Goal: Participate in discussion: Engage in conversation with other users on a specific topic

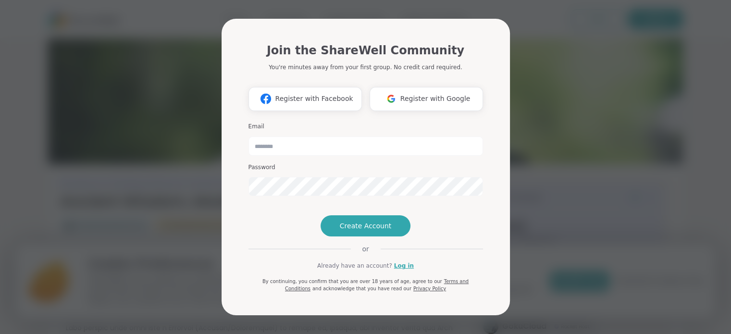
click at [428, 94] on span "Register with Google" at bounding box center [435, 99] width 70 height 10
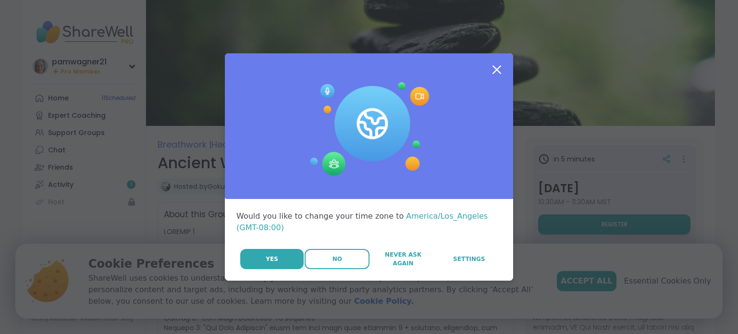
click at [331, 253] on button "No" at bounding box center [337, 259] width 65 height 20
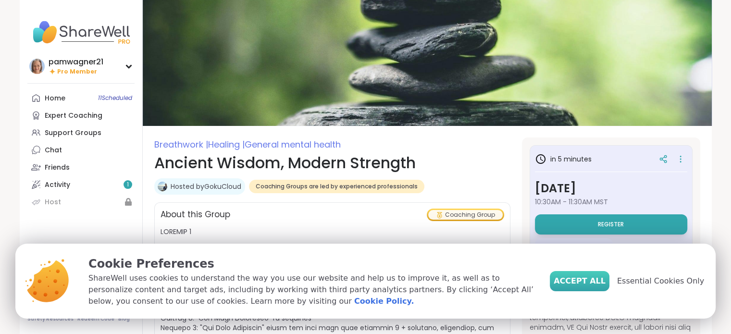
click at [596, 279] on span "Accept All" at bounding box center [579, 281] width 52 height 12
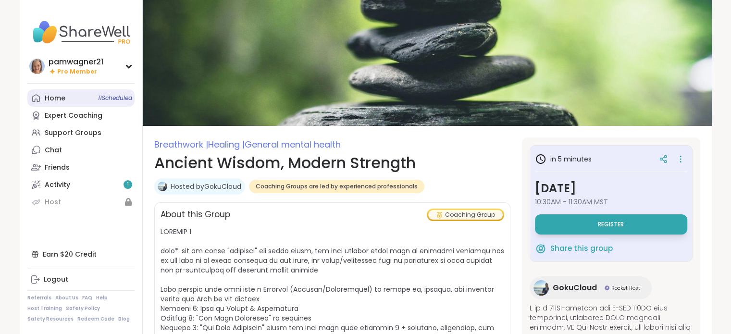
click at [72, 94] on link "Home 11 Scheduled" at bounding box center [80, 97] width 107 height 17
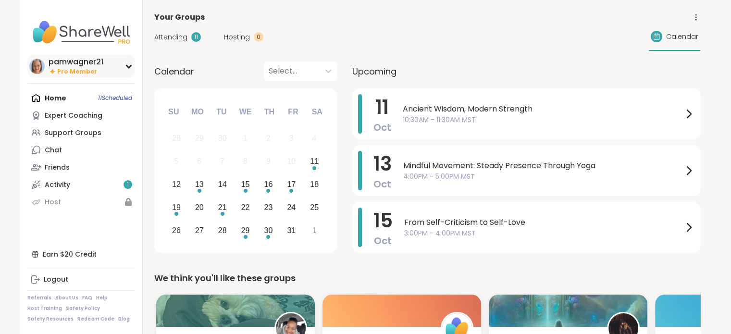
click at [73, 71] on span "Pro Member" at bounding box center [77, 72] width 40 height 8
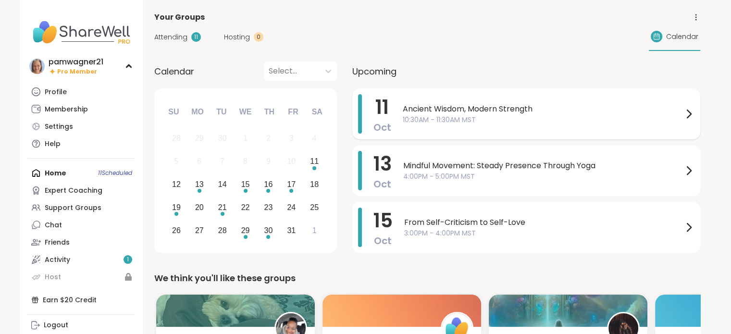
click at [445, 105] on span "Ancient Wisdom, Modern Strength" at bounding box center [543, 109] width 280 height 12
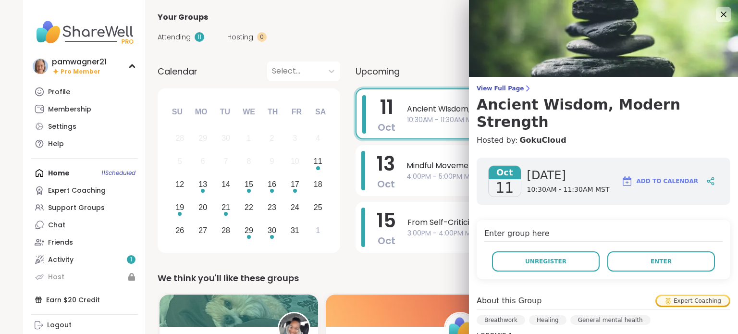
click at [502, 86] on span "View Full Page" at bounding box center [604, 89] width 254 height 8
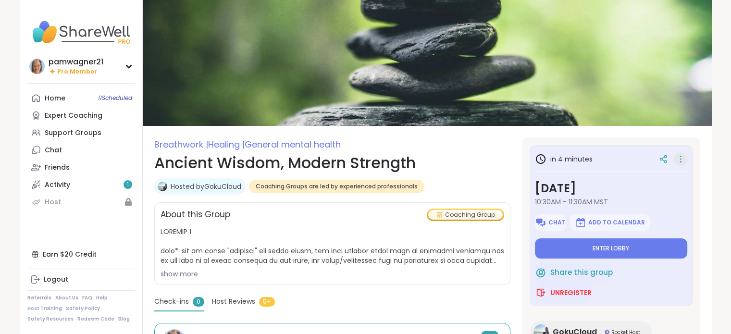
click at [675, 157] on icon at bounding box center [680, 158] width 10 height 13
click at [458, 148] on span "Breathwork | Healing | General mental health" at bounding box center [332, 144] width 356 height 14
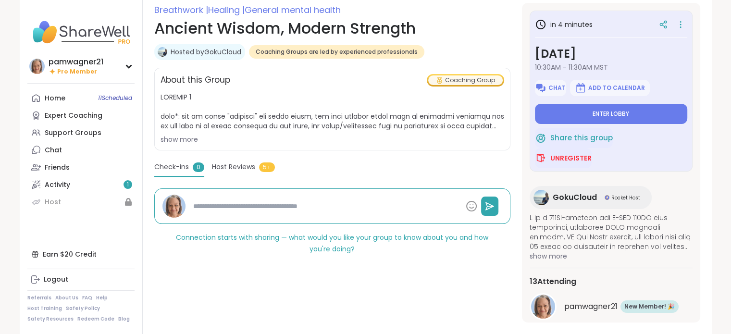
scroll to position [192, 0]
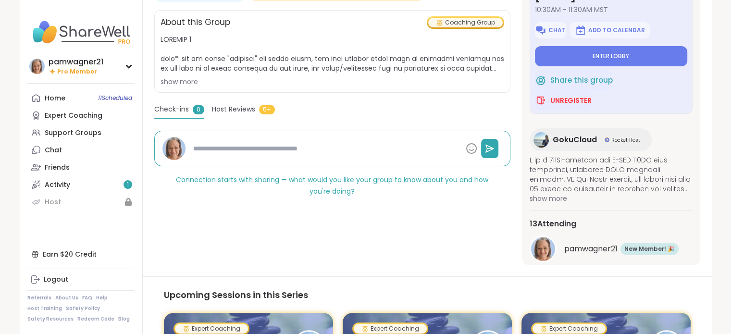
click at [179, 113] on span "Check-ins" at bounding box center [171, 109] width 35 height 10
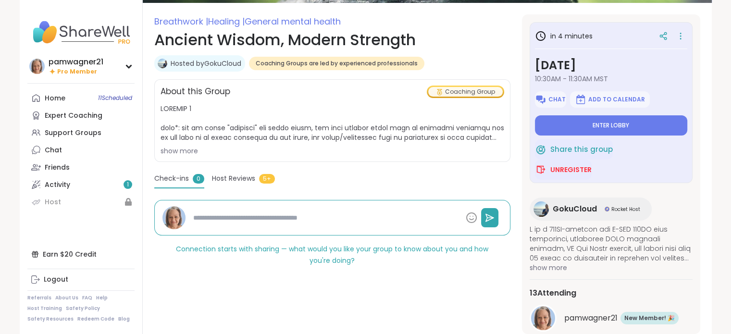
scroll to position [0, 0]
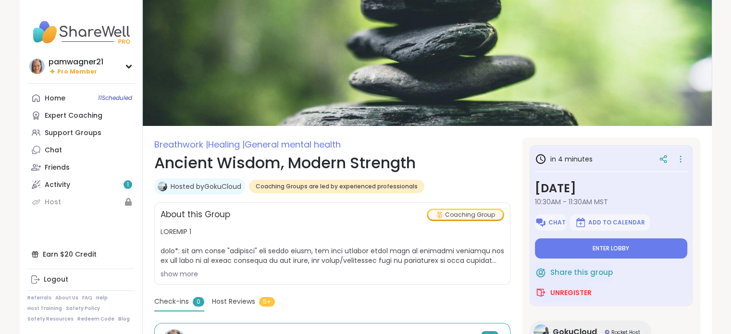
click at [339, 59] on img at bounding box center [427, 63] width 569 height 126
click at [340, 58] on img at bounding box center [427, 63] width 569 height 126
click at [583, 247] on button "Enter lobby" at bounding box center [611, 248] width 152 height 20
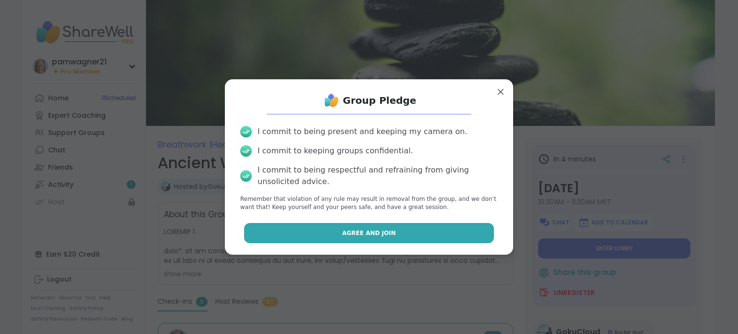
click at [348, 230] on span "Agree and Join" at bounding box center [369, 233] width 54 height 9
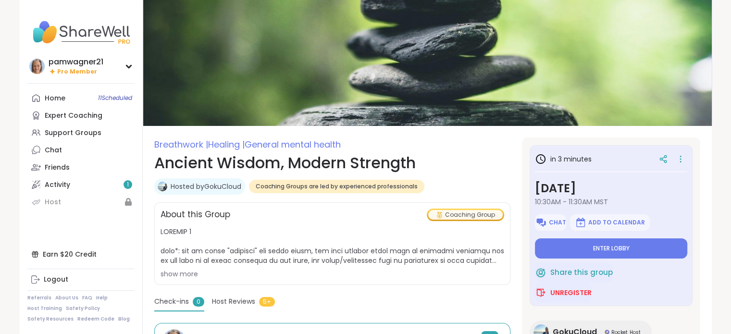
type textarea "*"
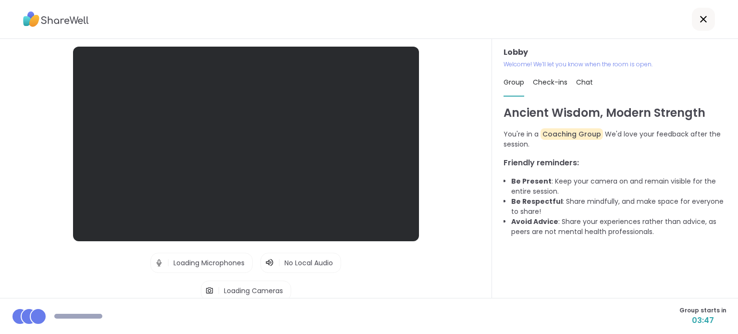
click at [697, 16] on icon at bounding box center [703, 19] width 12 height 12
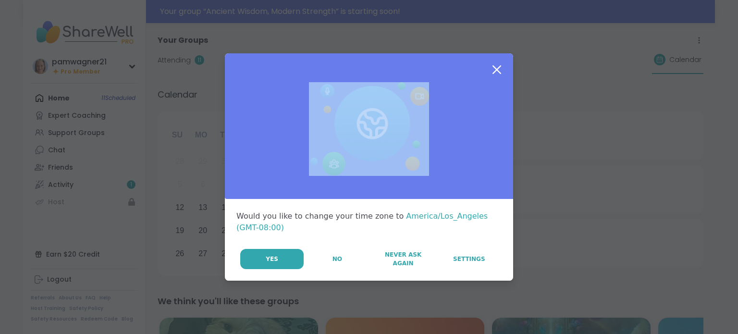
click at [340, 256] on button "No" at bounding box center [337, 259] width 65 height 20
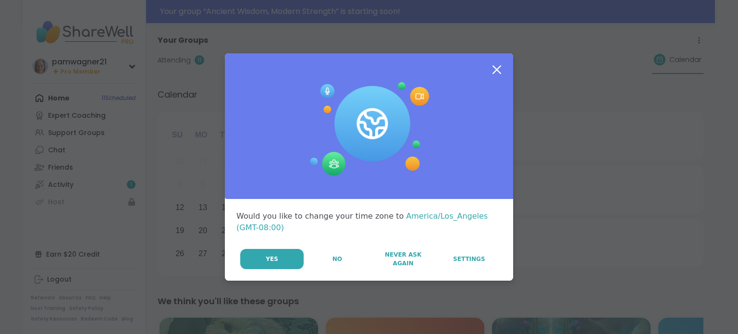
click at [492, 67] on icon at bounding box center [496, 69] width 9 height 9
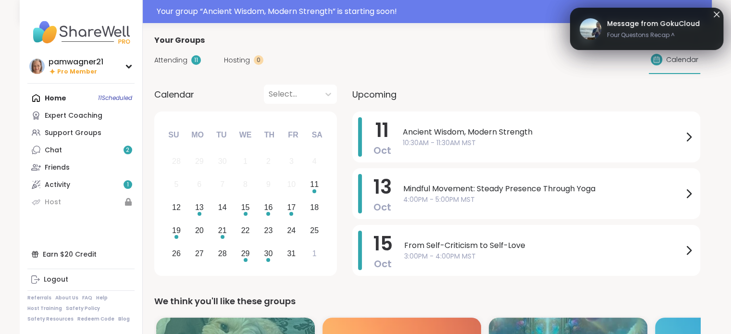
click at [666, 26] on span "Message from GokuCloud" at bounding box center [653, 24] width 93 height 10
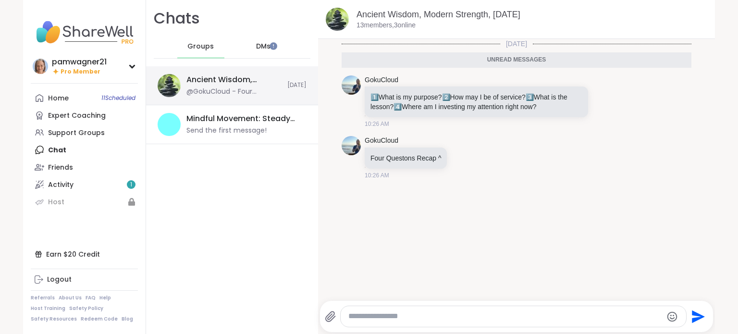
click at [224, 81] on div "Ancient Wisdom, Modern Strength, [DATE]" at bounding box center [233, 79] width 95 height 11
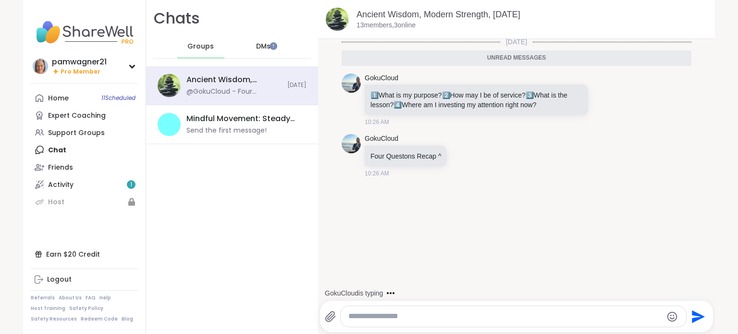
click at [259, 41] on div "DMs" at bounding box center [263, 46] width 47 height 23
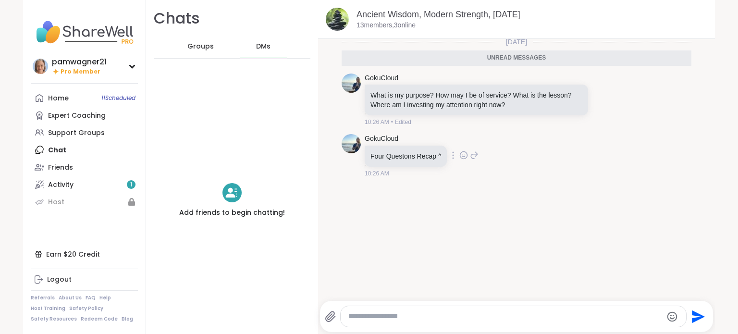
click at [514, 178] on div "GokuCloud Four Questons Recap ^ 10:26 AM" at bounding box center [517, 155] width 350 height 51
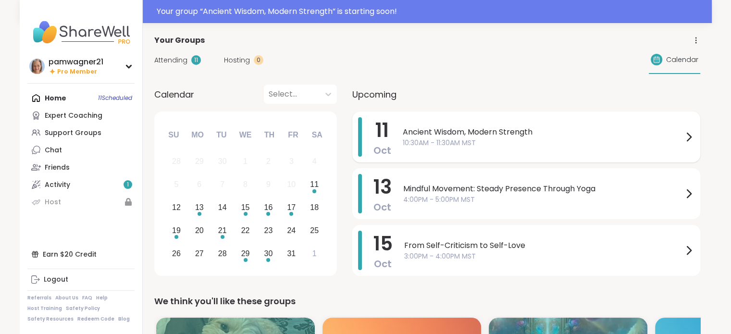
click at [686, 133] on icon at bounding box center [689, 137] width 12 height 12
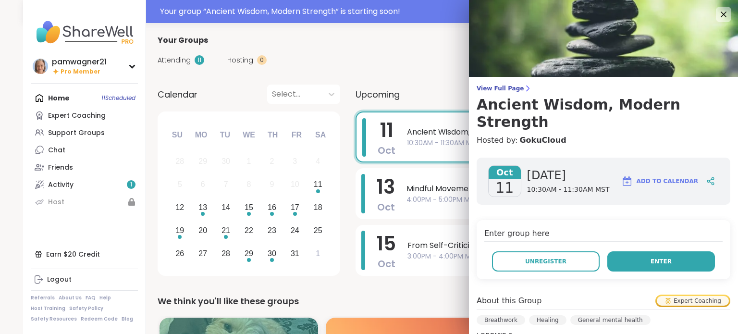
click at [650, 257] on span "Enter" at bounding box center [660, 261] width 21 height 9
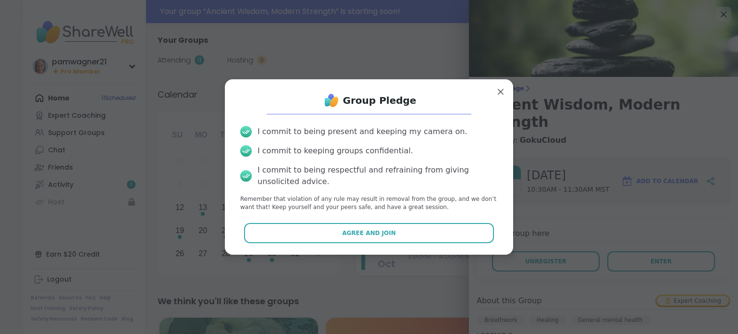
click at [363, 230] on span "Agree and Join" at bounding box center [369, 233] width 54 height 9
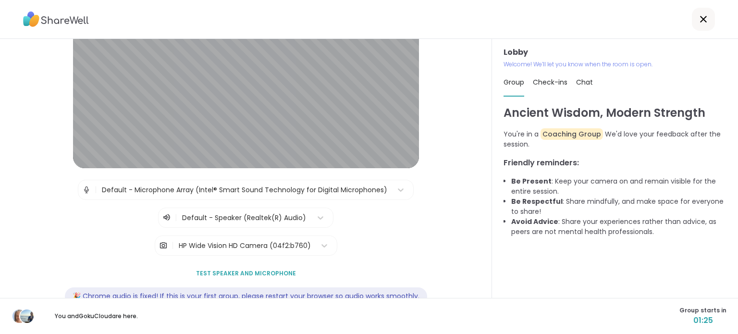
scroll to position [96, 0]
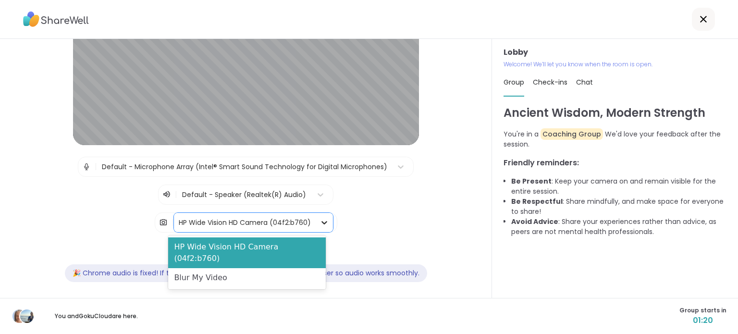
click at [319, 221] on icon at bounding box center [324, 223] width 10 height 10
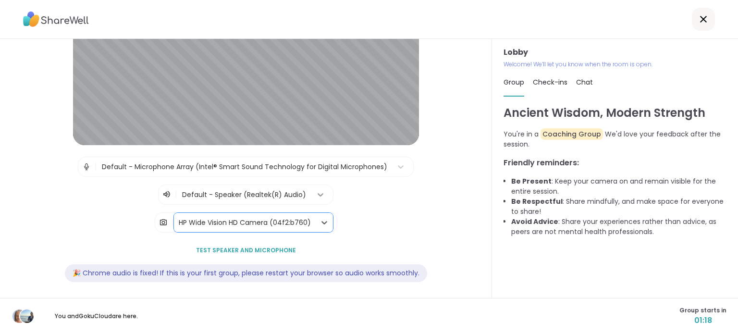
click at [316, 192] on icon at bounding box center [321, 195] width 10 height 10
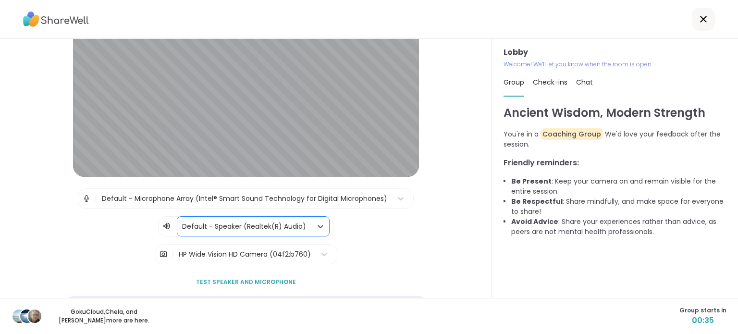
scroll to position [2, 0]
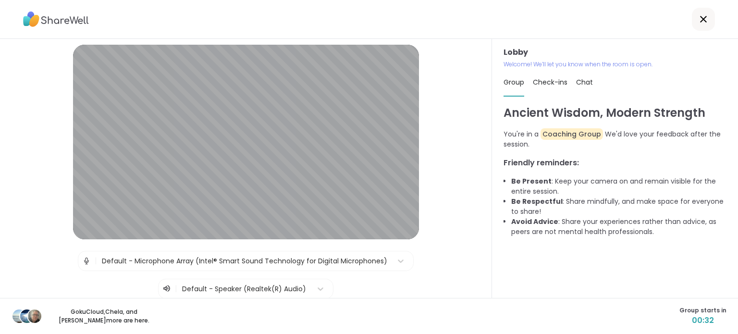
click at [556, 83] on span "Check-ins" at bounding box center [550, 82] width 35 height 10
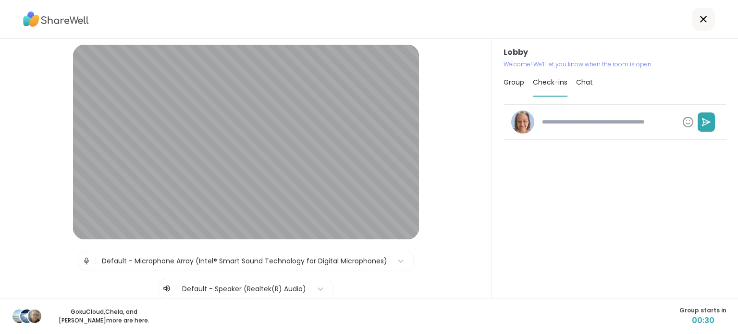
type textarea "*"
click at [576, 81] on span "Chat" at bounding box center [584, 82] width 17 height 10
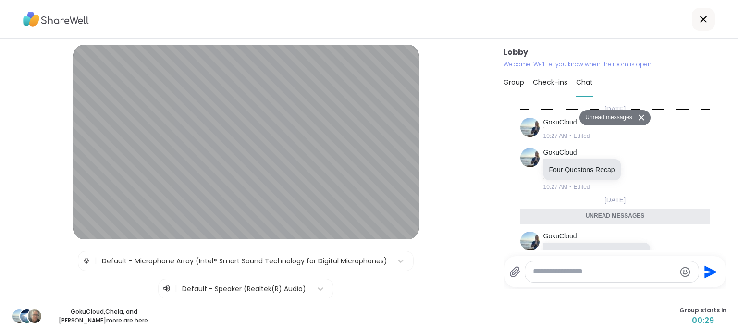
scroll to position [327, 0]
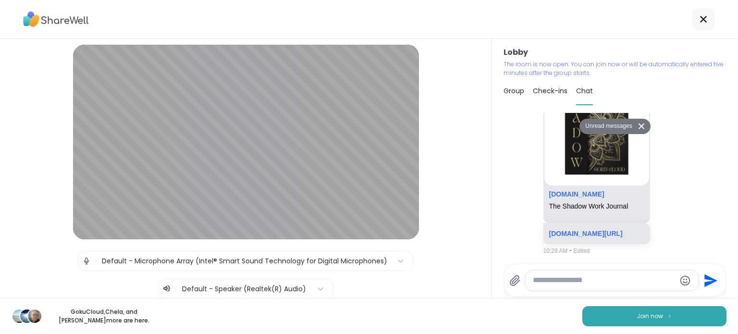
drag, startPoint x: 503, startPoint y: 92, endPoint x: 503, endPoint y: 85, distance: 6.7
click at [503, 85] on div "Group" at bounding box center [513, 90] width 21 height 27
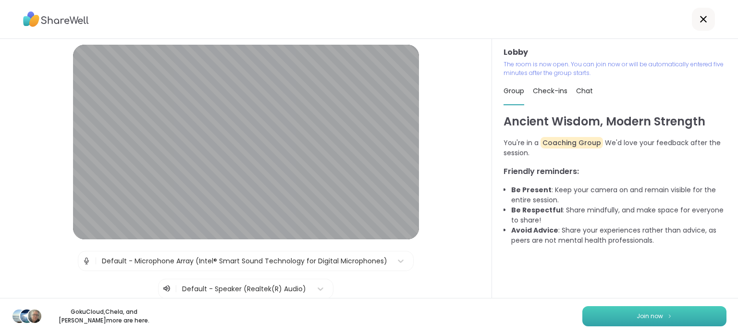
click at [640, 315] on span "Join now" at bounding box center [649, 316] width 26 height 9
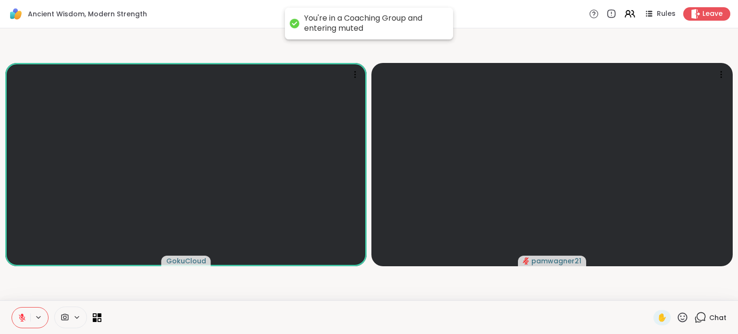
click at [22, 318] on icon at bounding box center [22, 317] width 7 height 7
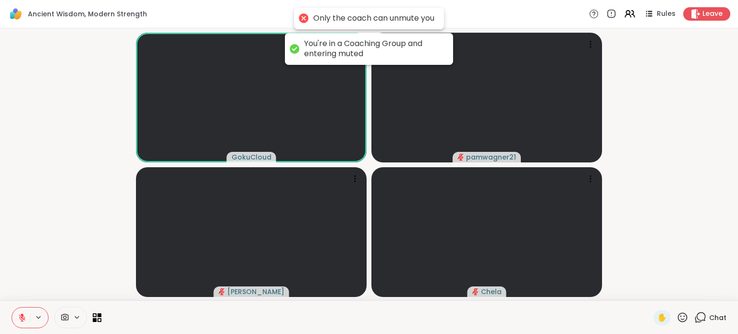
click at [23, 314] on icon at bounding box center [22, 317] width 9 height 9
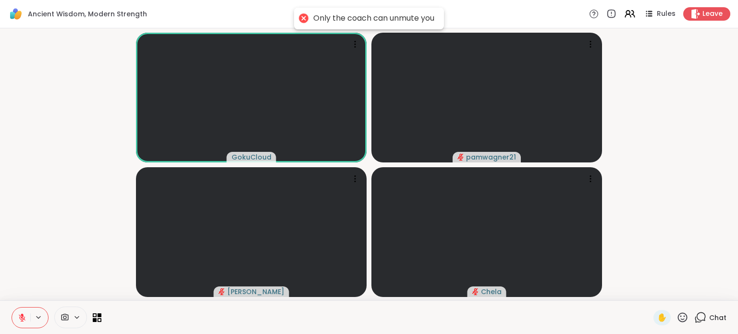
click at [699, 78] on video-player-container "GokuCloud pamwagner21 [PERSON_NAME]" at bounding box center [369, 164] width 726 height 264
click at [695, 316] on icon at bounding box center [700, 317] width 12 height 12
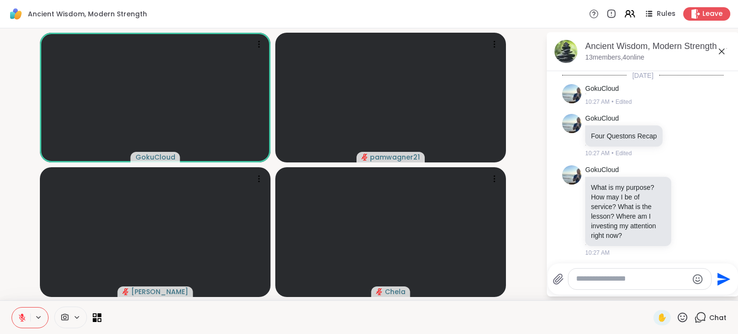
scroll to position [0, 0]
drag, startPoint x: 563, startPoint y: 299, endPoint x: 516, endPoint y: 122, distance: 183.9
click at [516, 122] on video-player-container "GokuCloud pamwagner21 [PERSON_NAME]" at bounding box center [273, 164] width 534 height 264
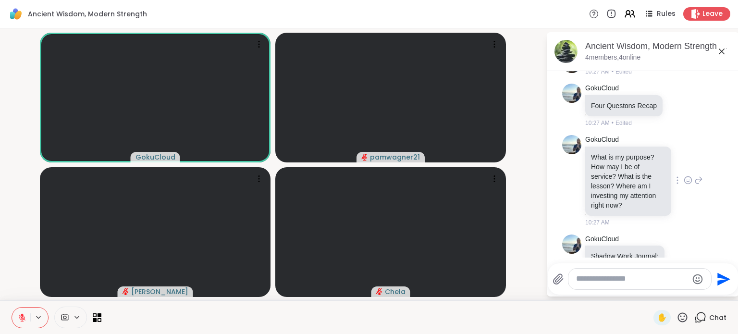
scroll to position [48, 0]
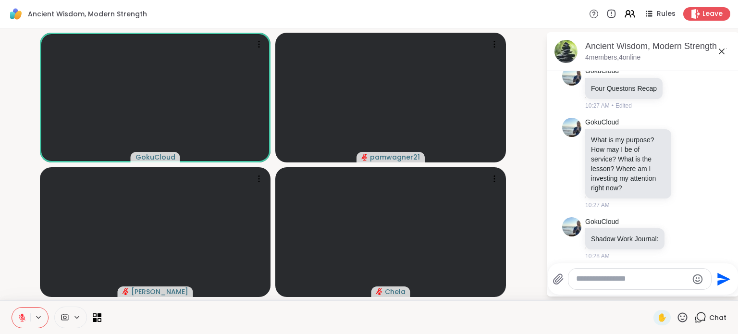
click at [605, 278] on textarea "Type your message" at bounding box center [632, 279] width 112 height 10
type textarea "**********"
click at [719, 271] on icon "Send" at bounding box center [723, 278] width 15 height 15
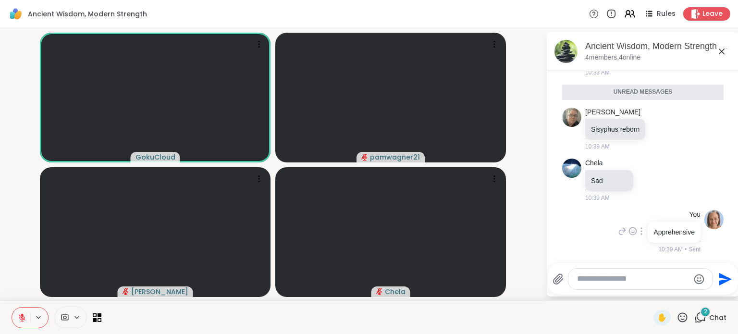
scroll to position [486, 0]
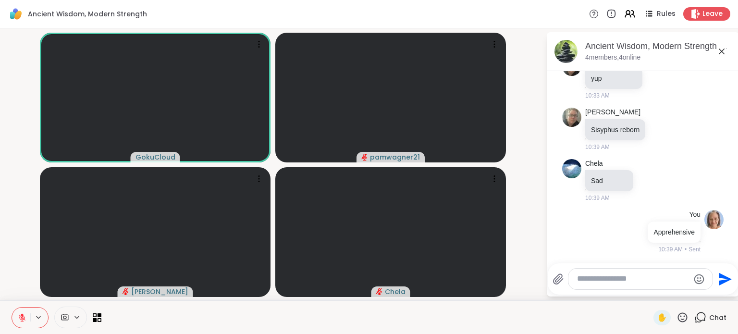
click at [587, 278] on textarea "Type your message" at bounding box center [633, 279] width 112 height 10
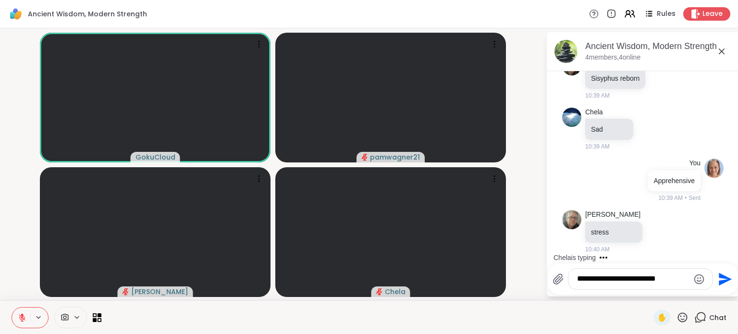
scroll to position [588, 0]
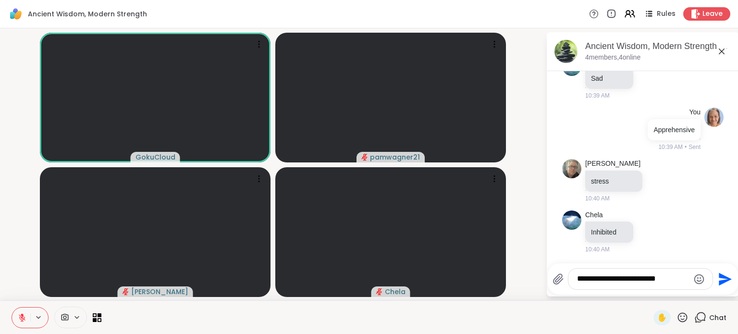
type textarea "**********"
click at [716, 271] on icon "Send" at bounding box center [723, 278] width 15 height 15
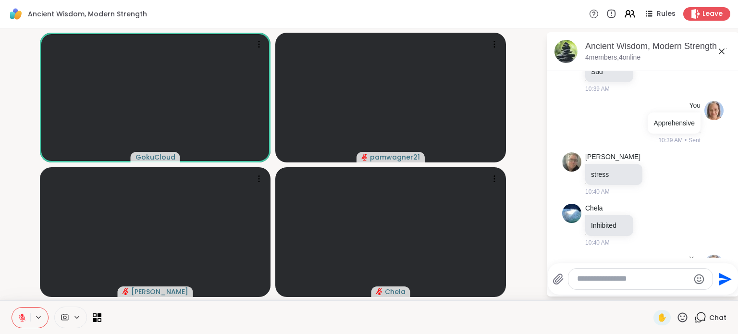
scroll to position [648, 0]
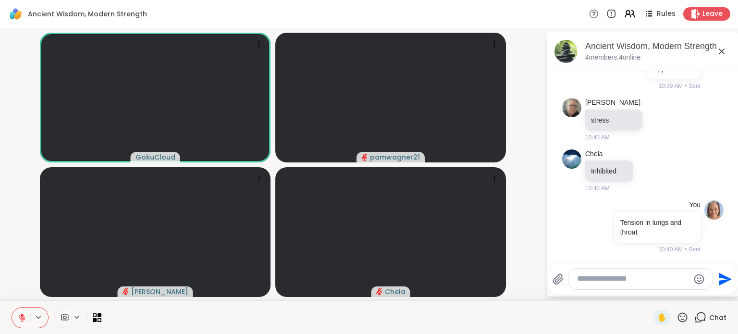
click at [584, 281] on textarea "Type your message" at bounding box center [633, 279] width 112 height 10
type textarea "**********"
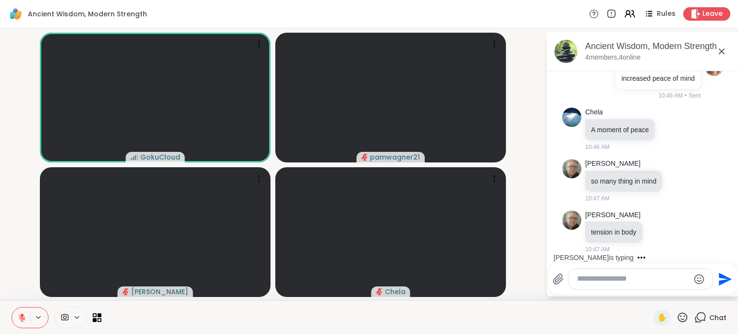
scroll to position [923, 0]
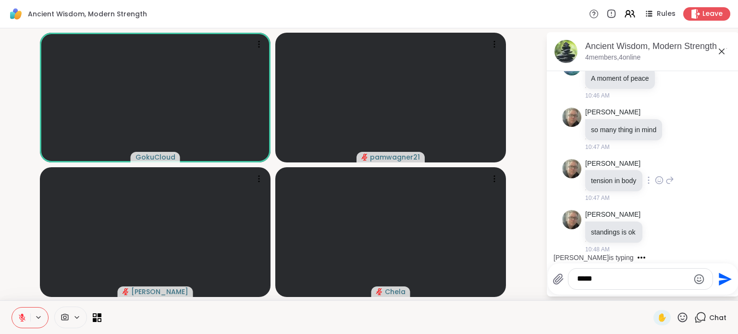
type textarea "******"
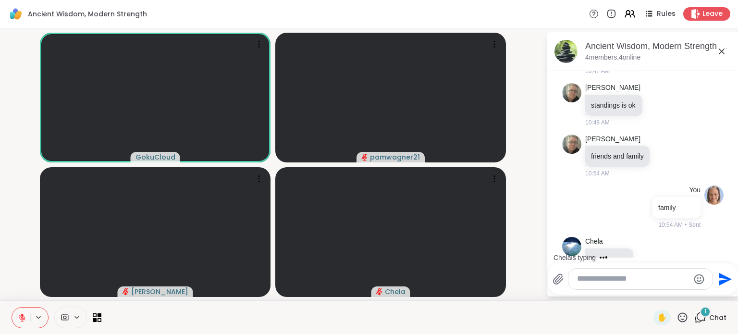
scroll to position [1076, 0]
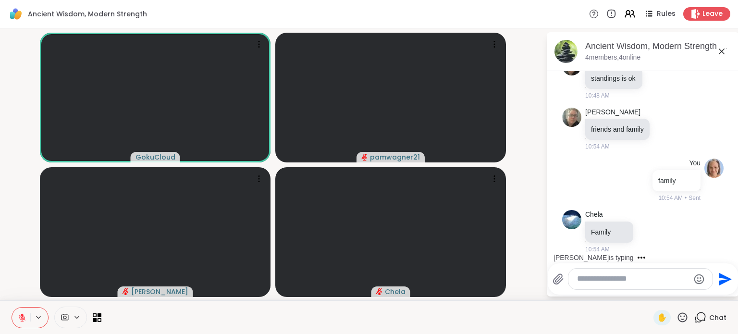
click at [577, 278] on textarea "Type your message" at bounding box center [633, 279] width 112 height 10
type textarea "********"
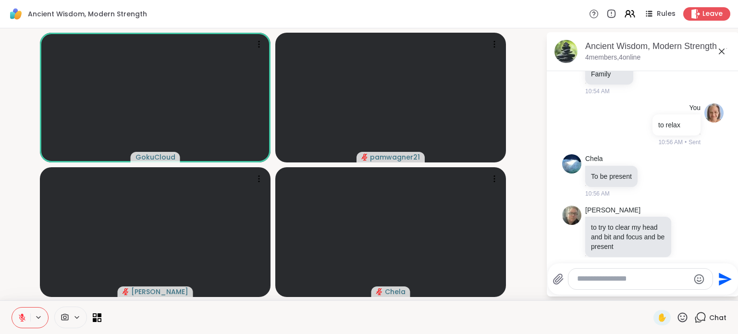
scroll to position [1248, 0]
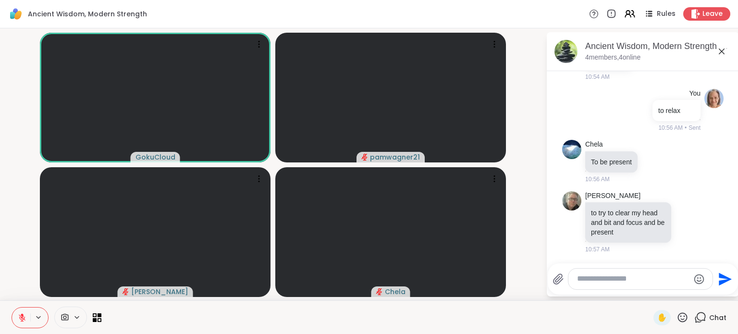
click at [598, 279] on textarea "Type your message" at bounding box center [633, 279] width 112 height 10
type textarea "*"
type textarea "**********"
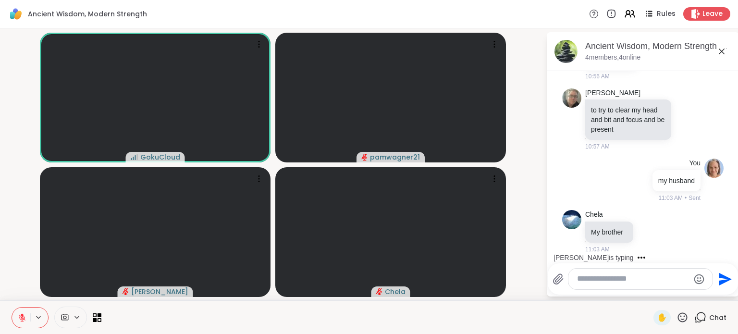
scroll to position [1401, 0]
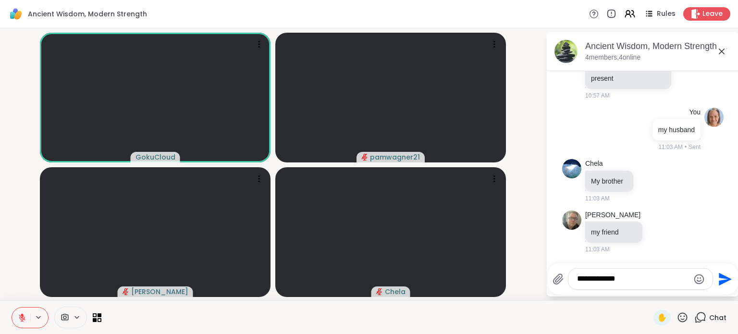
type textarea "**********"
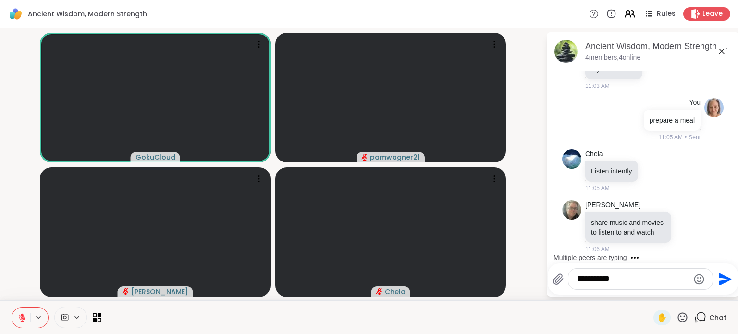
scroll to position [1644, 0]
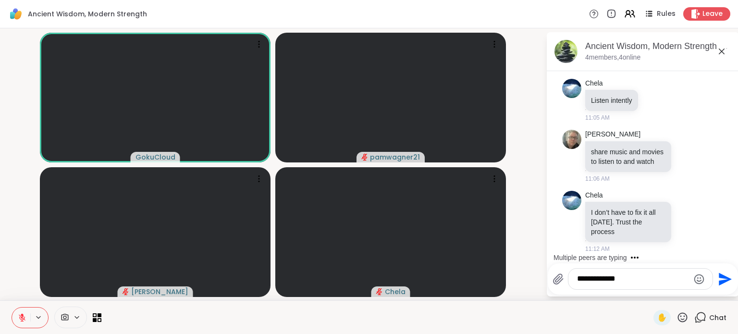
type textarea "**********"
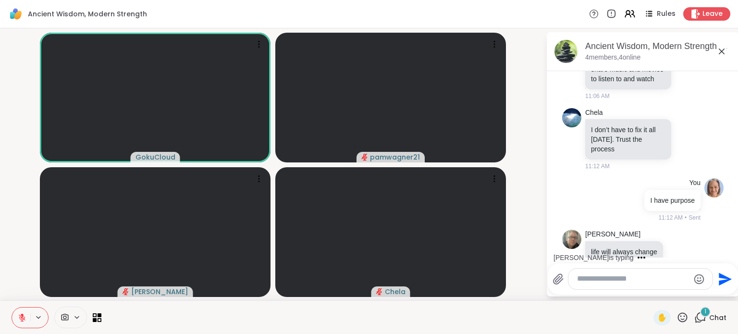
scroll to position [1755, 0]
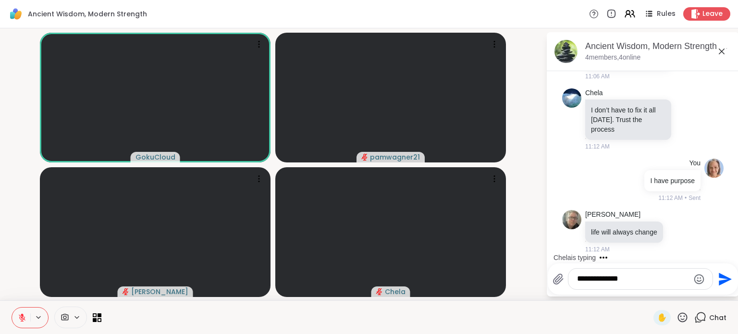
type textarea "**********"
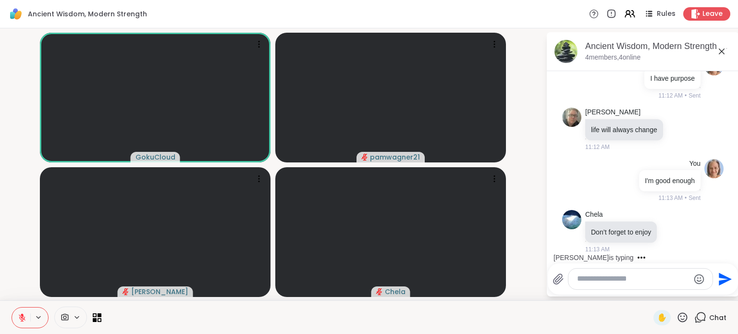
scroll to position [1918, 0]
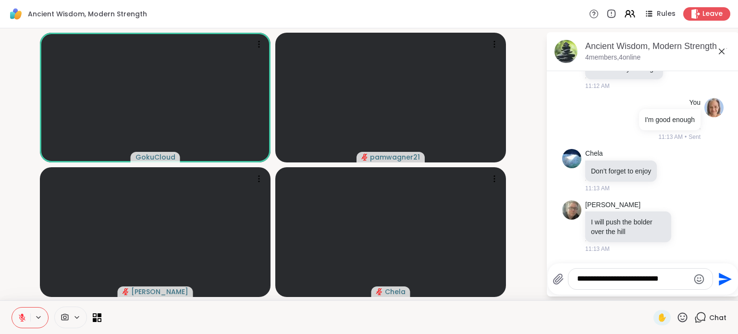
type textarea "**********"
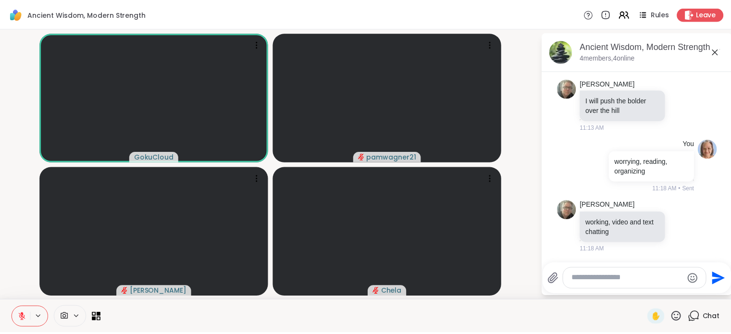
scroll to position [2091, 0]
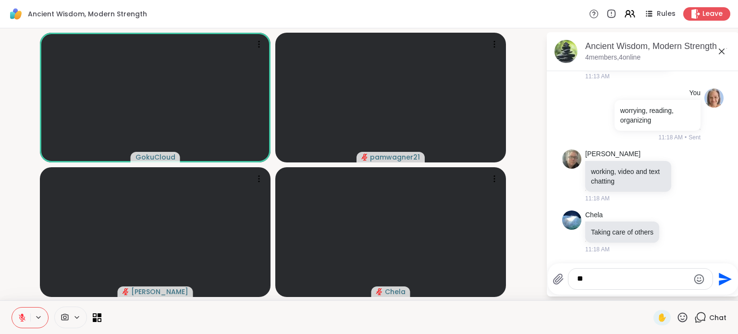
type textarea "*"
click at [616, 279] on textarea "**********" at bounding box center [633, 279] width 112 height 10
drag, startPoint x: 648, startPoint y: 279, endPoint x: 677, endPoint y: 280, distance: 29.3
click at [677, 280] on textarea "**********" at bounding box center [633, 279] width 112 height 10
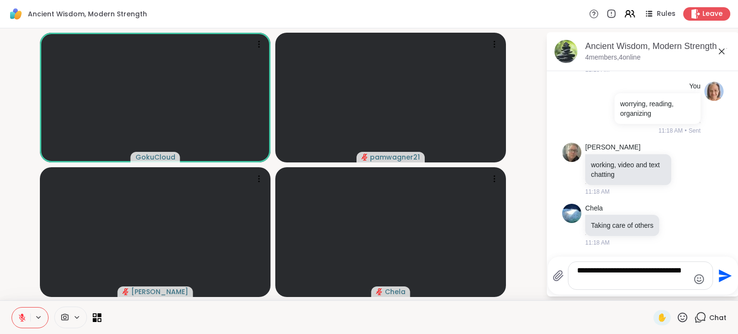
click at [662, 270] on textarea "**********" at bounding box center [633, 276] width 112 height 20
drag, startPoint x: 667, startPoint y: 270, endPoint x: 649, endPoint y: 272, distance: 18.3
click at [649, 272] on textarea "**********" at bounding box center [633, 276] width 112 height 20
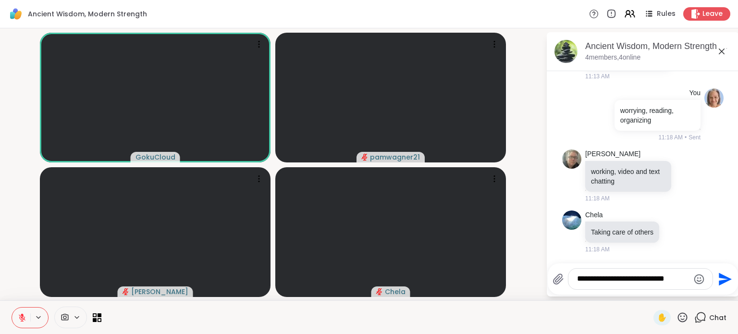
drag, startPoint x: 648, startPoint y: 279, endPoint x: 678, endPoint y: 278, distance: 29.3
click at [678, 278] on textarea "**********" at bounding box center [633, 279] width 112 height 10
click at [647, 278] on textarea "**********" at bounding box center [633, 279] width 112 height 10
drag, startPoint x: 648, startPoint y: 276, endPoint x: 676, endPoint y: 280, distance: 29.1
click at [678, 279] on textarea "**********" at bounding box center [633, 279] width 112 height 10
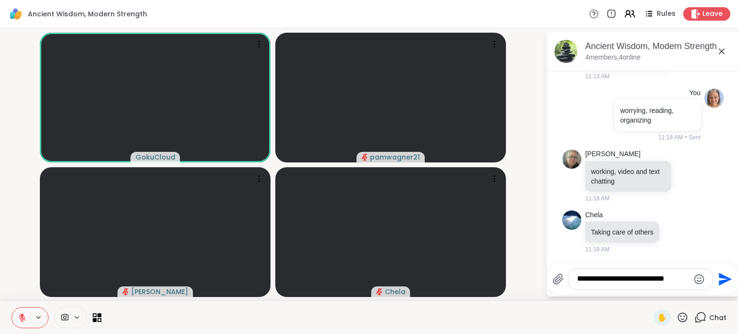
drag, startPoint x: 676, startPoint y: 280, endPoint x: 712, endPoint y: 194, distance: 93.7
click at [712, 194] on li "[PERSON_NAME] working, video and text chatting 11:18 AM" at bounding box center [643, 176] width 174 height 61
drag, startPoint x: 648, startPoint y: 283, endPoint x: 676, endPoint y: 278, distance: 28.3
click at [676, 278] on textarea "**********" at bounding box center [633, 279] width 112 height 10
click at [676, 280] on textarea "**********" at bounding box center [633, 279] width 112 height 10
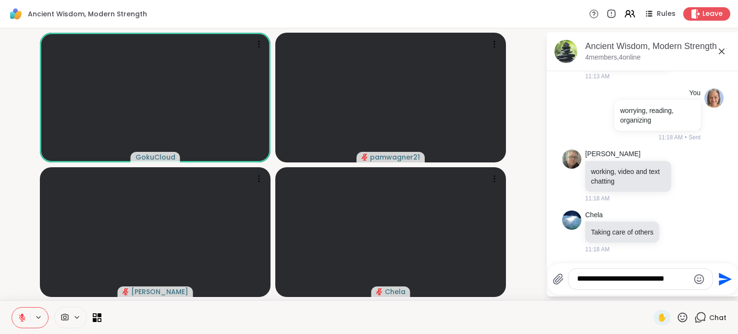
click at [676, 280] on textarea "**********" at bounding box center [633, 279] width 112 height 10
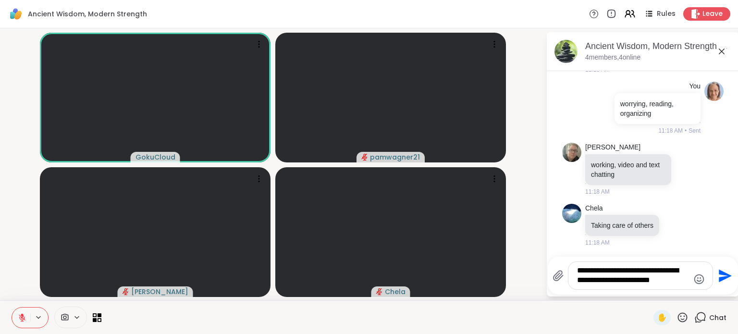
type textarea "**********"
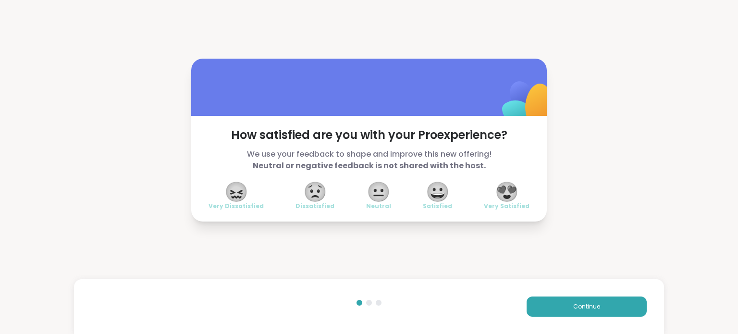
click at [502, 186] on span "😍" at bounding box center [507, 191] width 24 height 17
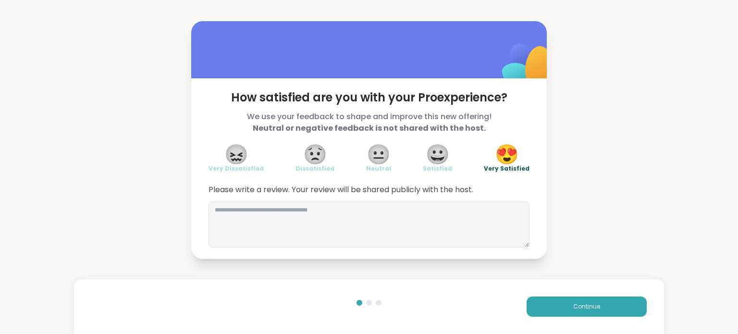
drag, startPoint x: 601, startPoint y: 310, endPoint x: 599, endPoint y: 295, distance: 14.5
click at [599, 295] on div "Continue" at bounding box center [369, 306] width 590 height 55
click at [596, 301] on button "Continue" at bounding box center [586, 306] width 120 height 20
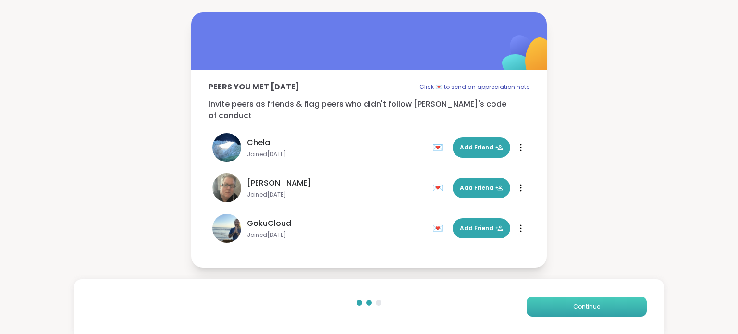
click at [613, 305] on button "Continue" at bounding box center [586, 306] width 120 height 20
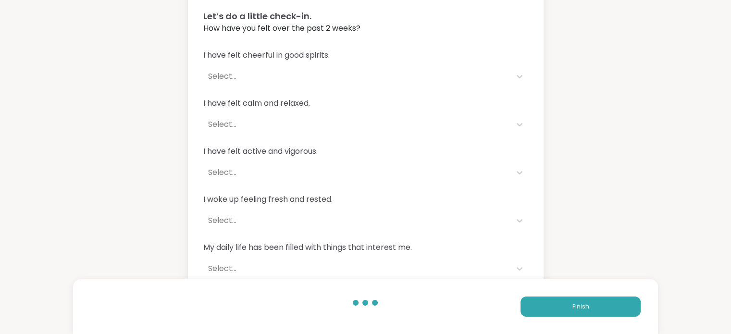
scroll to position [69, 0]
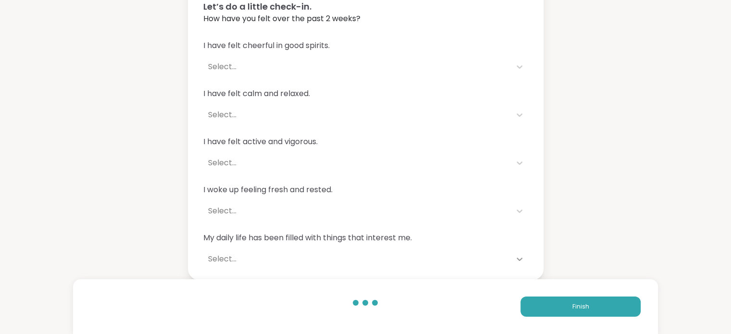
click at [517, 256] on icon at bounding box center [519, 259] width 10 height 10
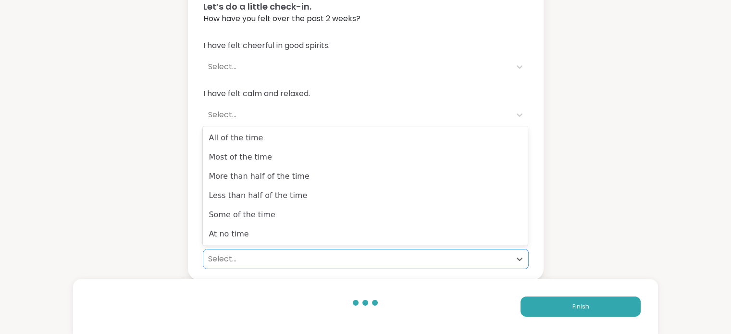
click at [235, 209] on div "Some of the time" at bounding box center [365, 214] width 325 height 19
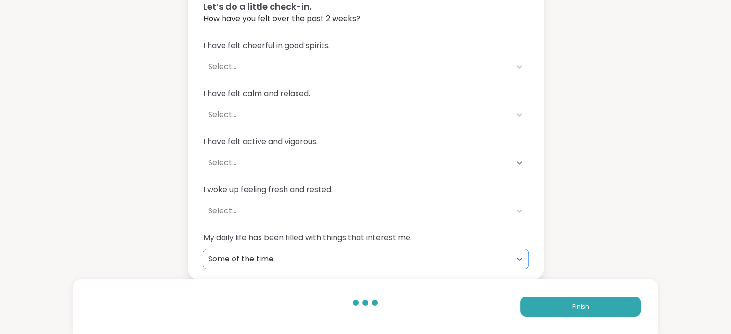
click at [517, 161] on icon at bounding box center [519, 163] width 10 height 10
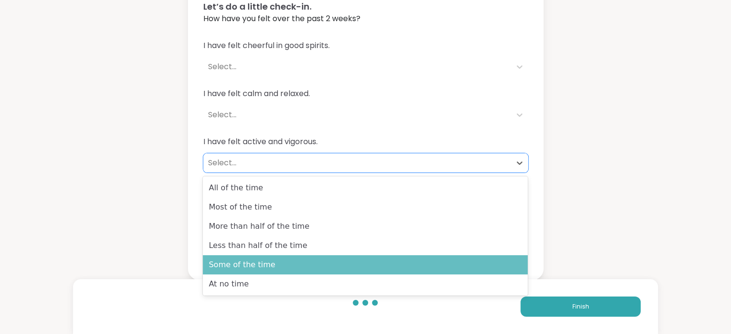
click at [268, 267] on div "Some of the time" at bounding box center [365, 264] width 325 height 19
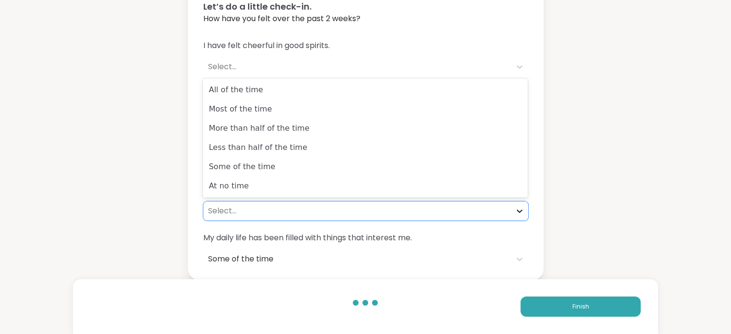
click at [518, 207] on icon at bounding box center [519, 211] width 10 height 10
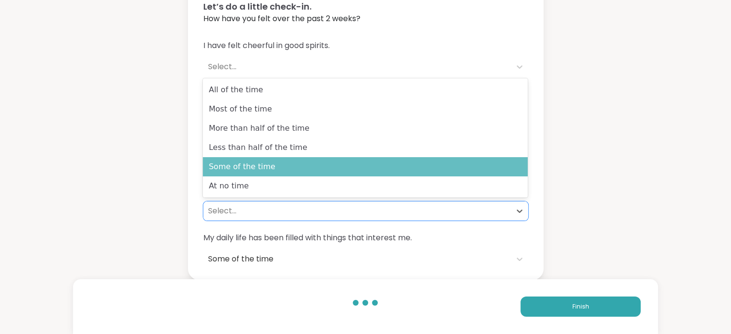
click at [258, 172] on div "Some of the time" at bounding box center [365, 166] width 325 height 19
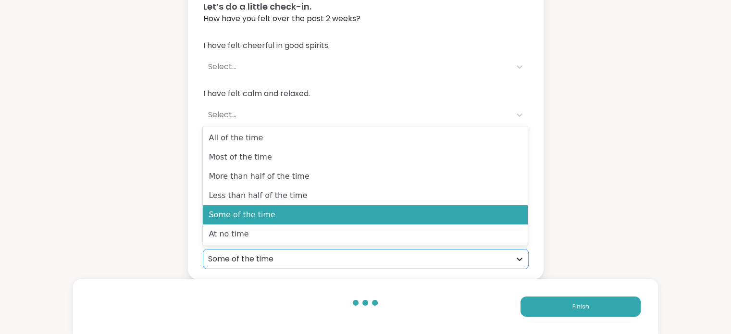
click at [519, 253] on div at bounding box center [519, 258] width 17 height 17
click at [211, 216] on div "Some of the time" at bounding box center [365, 214] width 325 height 19
click at [519, 259] on icon at bounding box center [519, 258] width 6 height 3
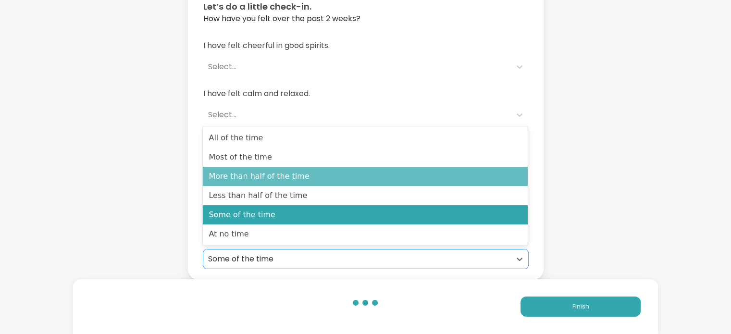
click at [249, 175] on div "More than half of the time" at bounding box center [365, 176] width 325 height 19
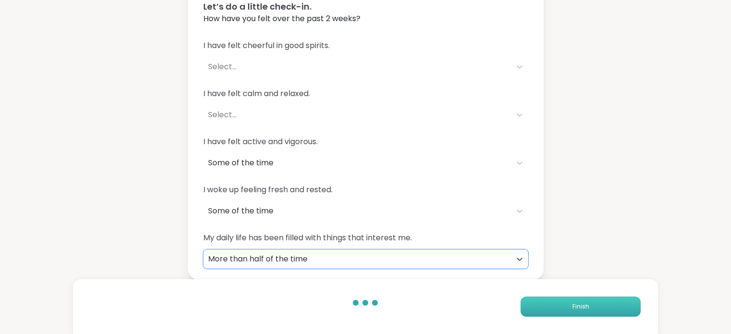
click at [577, 304] on span "Finish" at bounding box center [580, 306] width 17 height 9
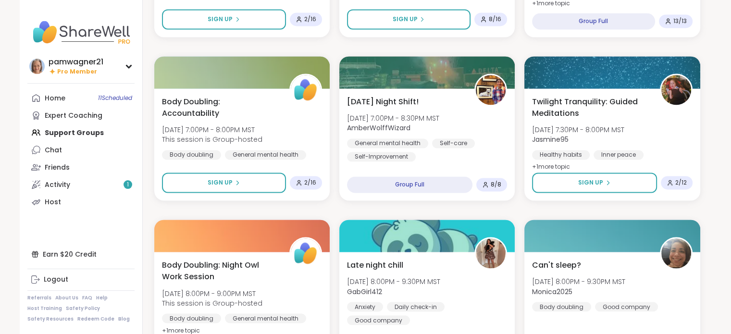
scroll to position [1769, 0]
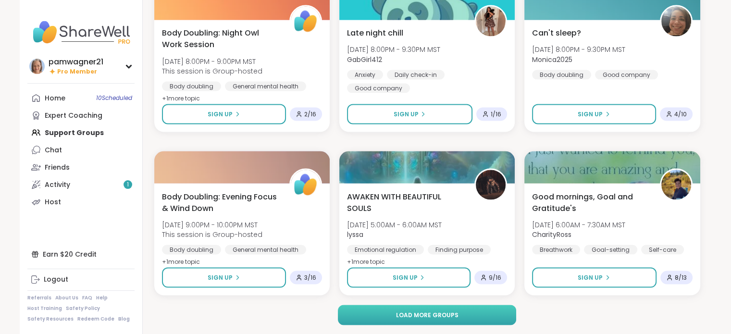
click at [432, 310] on span "Load more groups" at bounding box center [426, 314] width 62 height 9
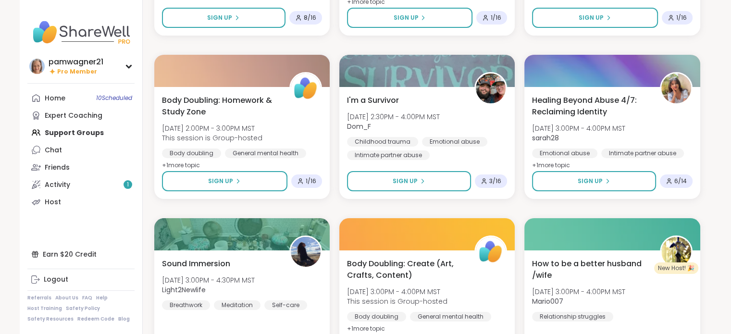
scroll to position [3547, 0]
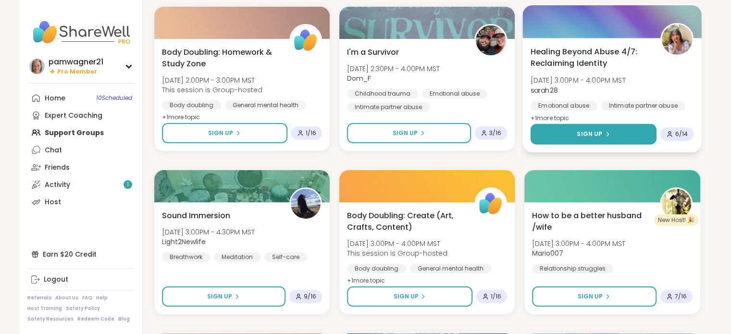
click at [587, 130] on span "Sign Up" at bounding box center [588, 134] width 25 height 9
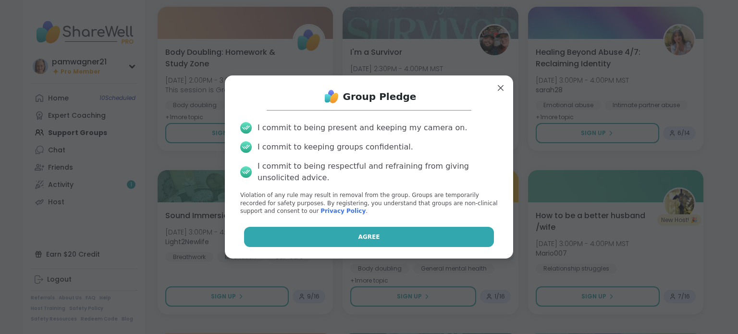
click at [382, 235] on button "Agree" at bounding box center [369, 237] width 250 height 20
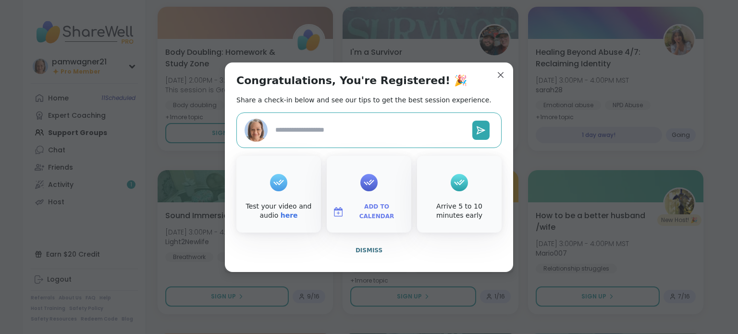
click at [371, 211] on span "Add to Calendar" at bounding box center [377, 211] width 58 height 19
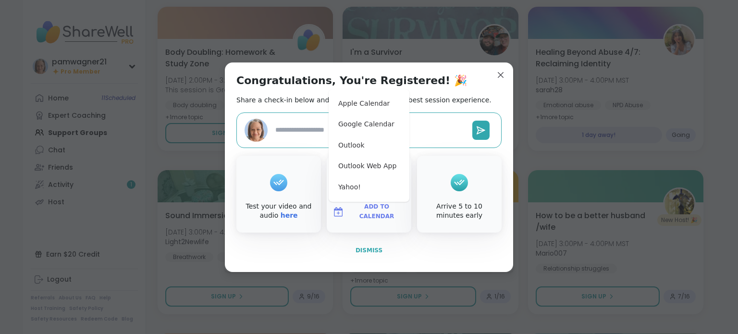
click at [385, 245] on button "Dismiss" at bounding box center [368, 250] width 265 height 20
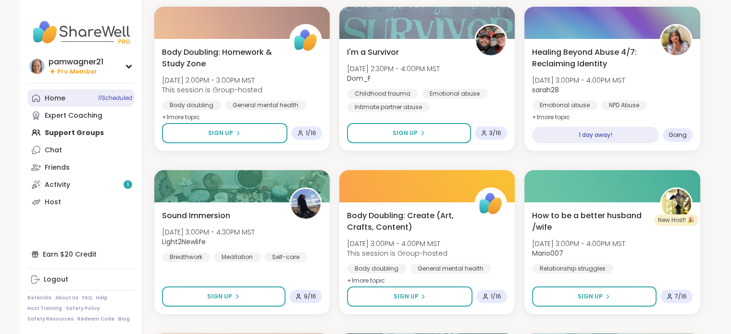
click at [58, 95] on div "Home 11 Scheduled" at bounding box center [55, 99] width 21 height 10
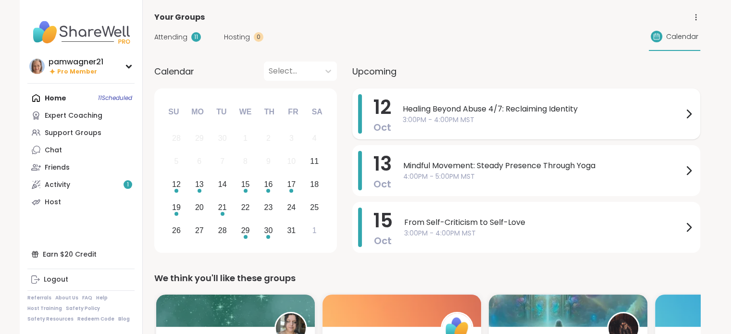
click at [690, 105] on div at bounding box center [689, 113] width 12 height 39
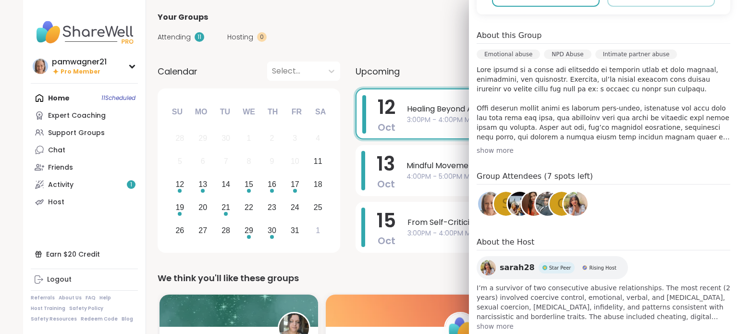
scroll to position [284, 0]
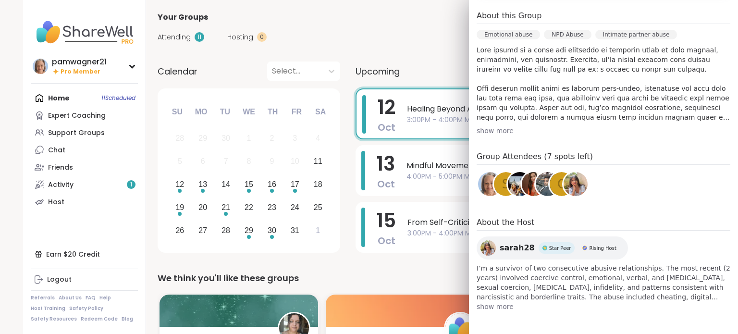
click at [477, 309] on span "show more" at bounding box center [604, 307] width 254 height 10
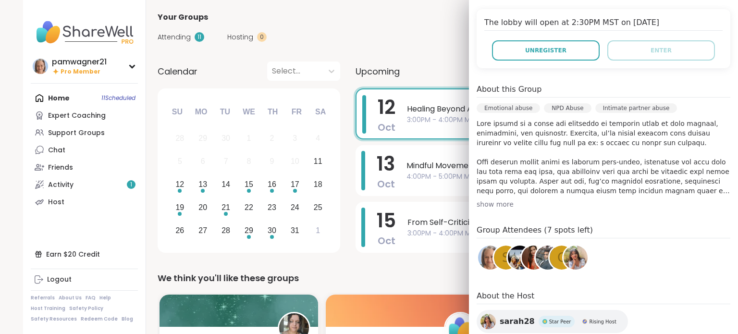
scroll to position [208, 0]
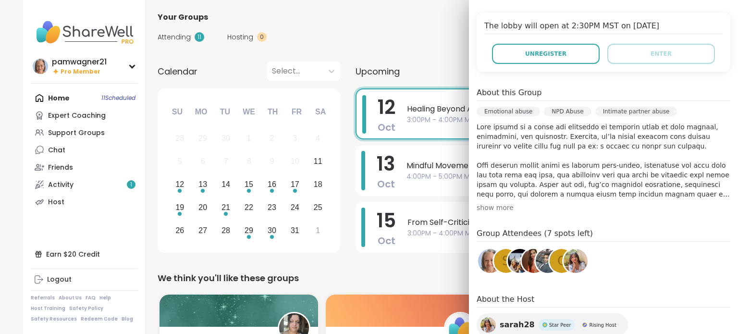
click at [621, 288] on div "[DATE] [DATE] 3:00PM - 4:00PM MST Add to Calendar The lobby will open at 2:30PM…" at bounding box center [603, 212] width 269 height 540
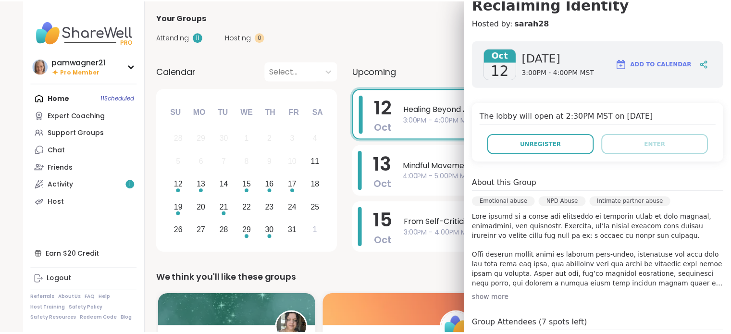
scroll to position [111, 0]
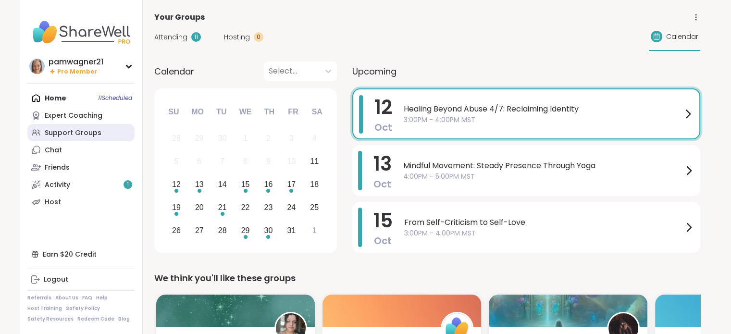
click at [48, 132] on div "Support Groups" at bounding box center [73, 133] width 57 height 10
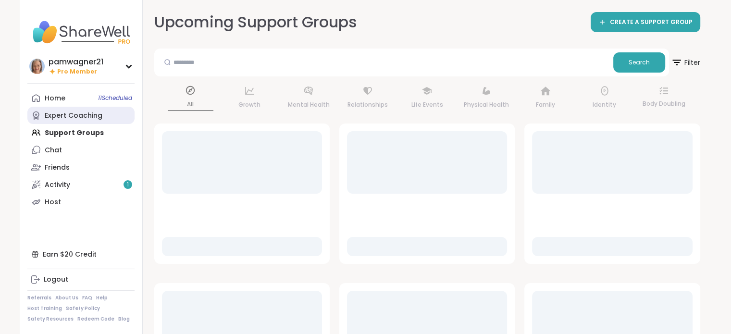
click at [40, 117] on icon at bounding box center [36, 115] width 10 height 10
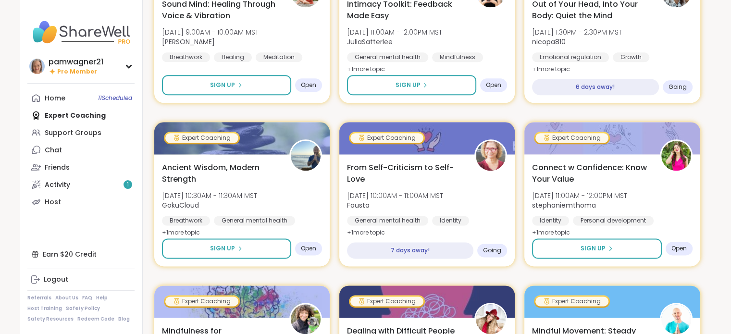
scroll to position [1114, 0]
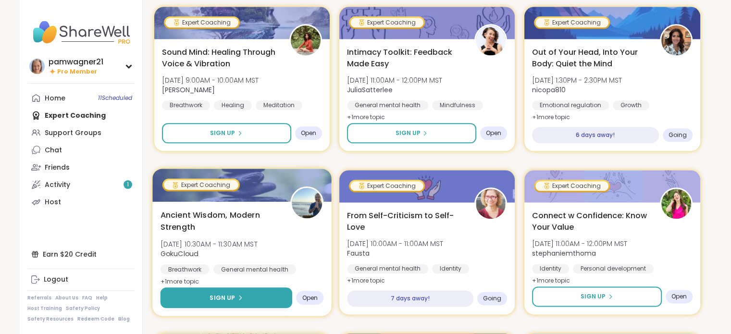
click at [244, 299] on button "Sign Up" at bounding box center [226, 297] width 132 height 21
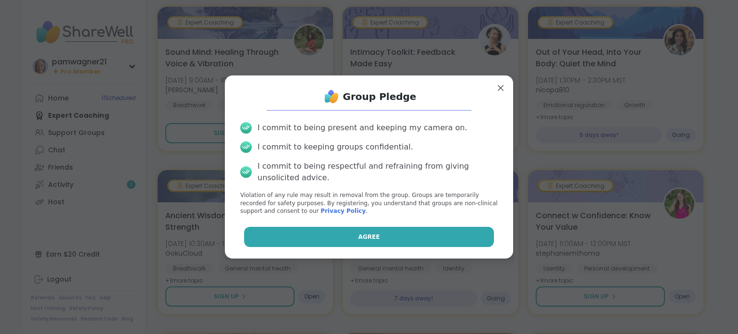
click at [371, 234] on button "Agree" at bounding box center [369, 237] width 250 height 20
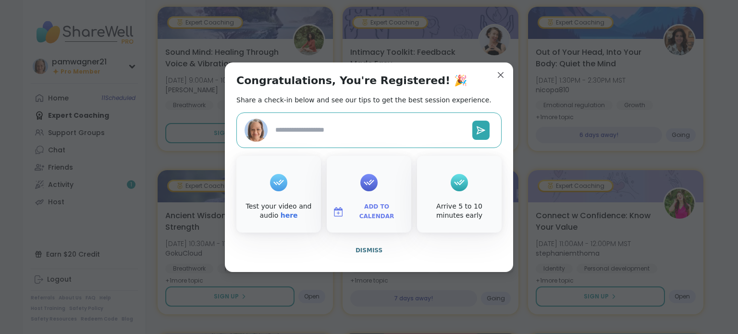
type textarea "*"
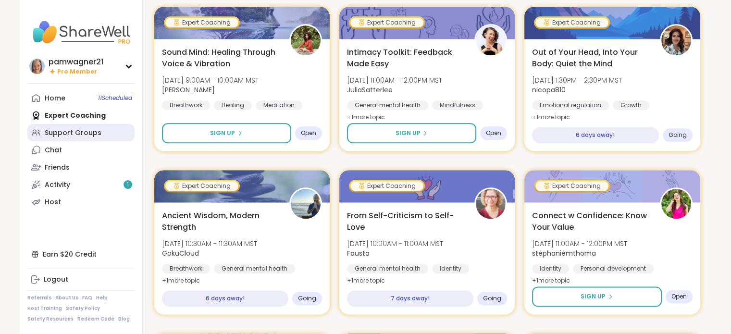
click at [70, 129] on div "Support Groups" at bounding box center [73, 133] width 57 height 10
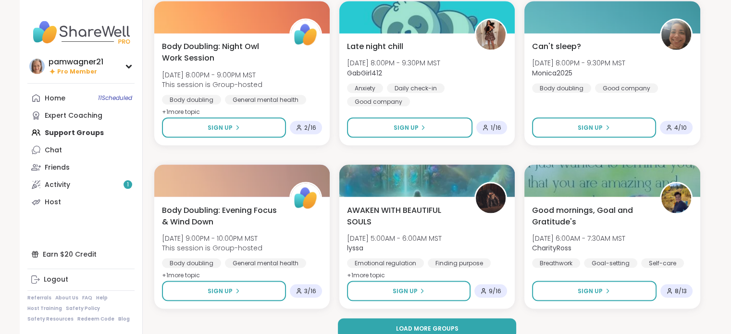
scroll to position [1769, 0]
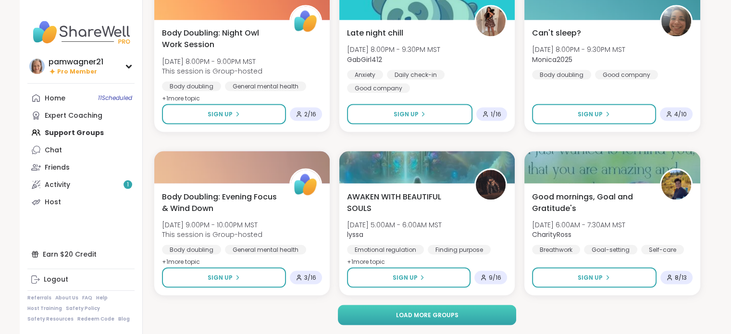
click at [431, 313] on span "Load more groups" at bounding box center [426, 314] width 62 height 9
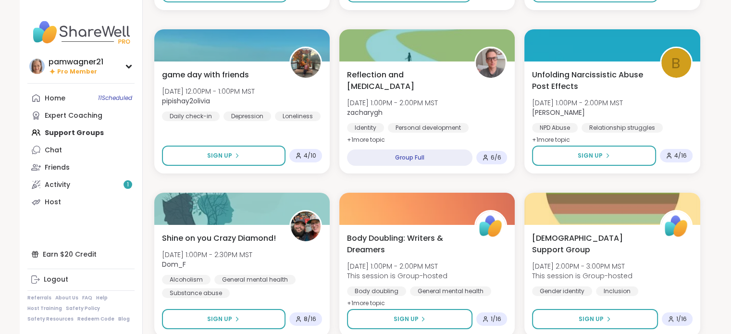
scroll to position [3499, 0]
